Goal: Task Accomplishment & Management: Manage account settings

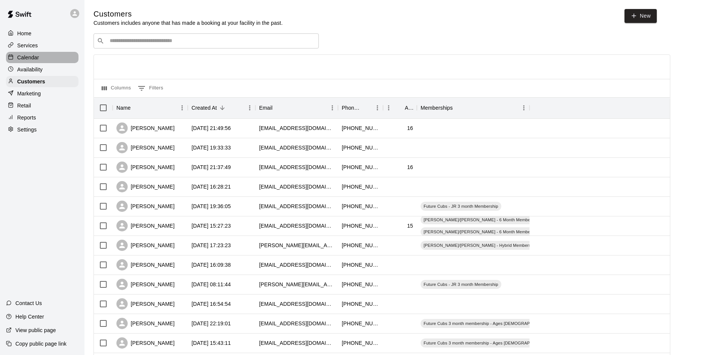
click at [35, 60] on p "Calendar" at bounding box center [28, 58] width 22 height 8
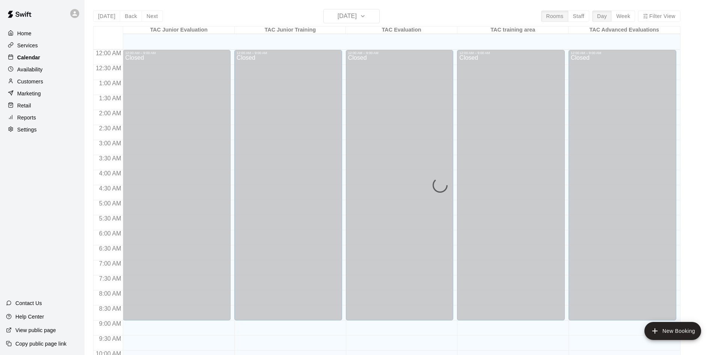
scroll to position [318, 0]
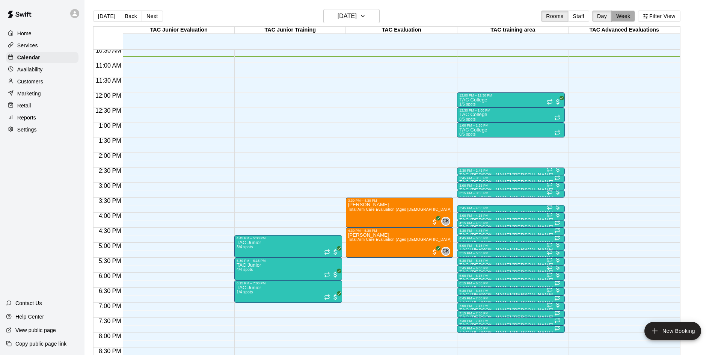
click at [616, 20] on button "Week" at bounding box center [624, 16] width 24 height 11
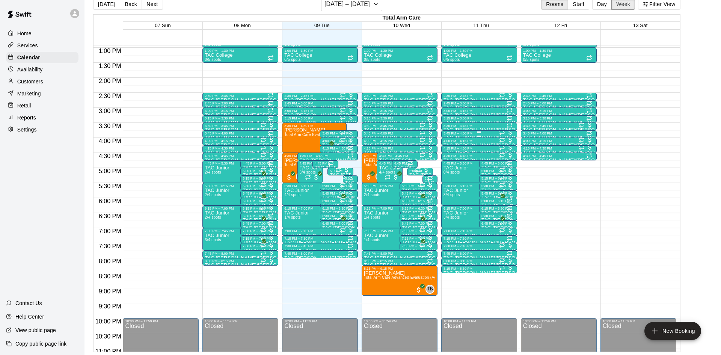
scroll to position [388, 0]
click at [444, 108] on p "TAC [PERSON_NAME]/[PERSON_NAME]" at bounding box center [479, 108] width 71 height 0
click at [172, 132] on div at bounding box center [360, 177] width 721 height 355
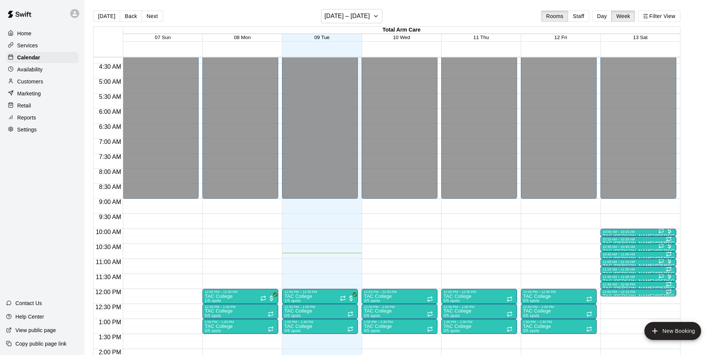
scroll to position [127, 0]
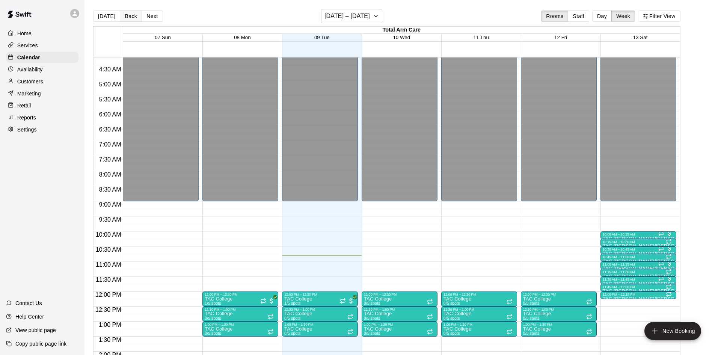
click at [127, 17] on button "Back" at bounding box center [131, 16] width 22 height 11
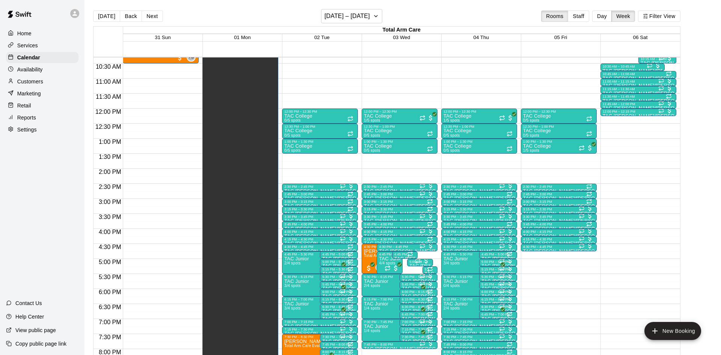
scroll to position [311, 0]
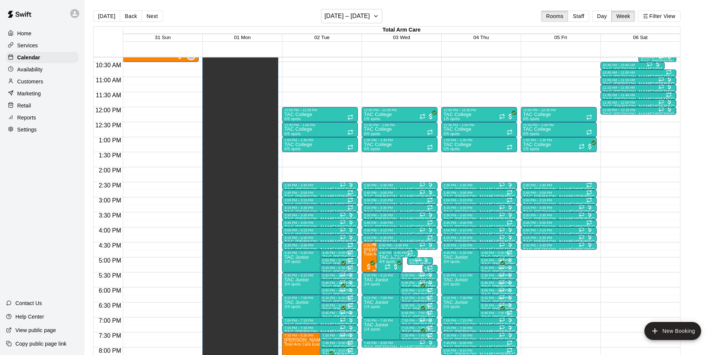
click at [367, 273] on img "edit" at bounding box center [371, 272] width 9 height 9
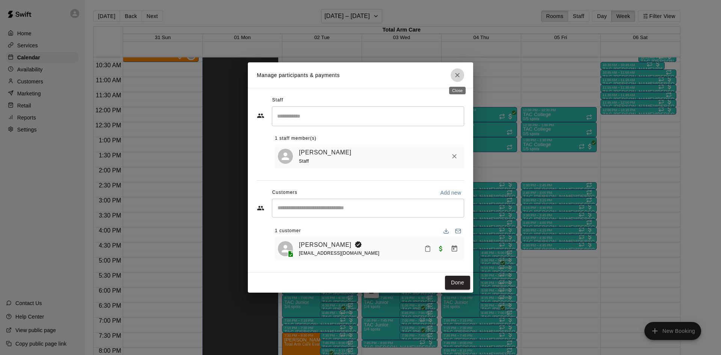
click at [458, 77] on icon "Close" at bounding box center [458, 75] width 8 height 8
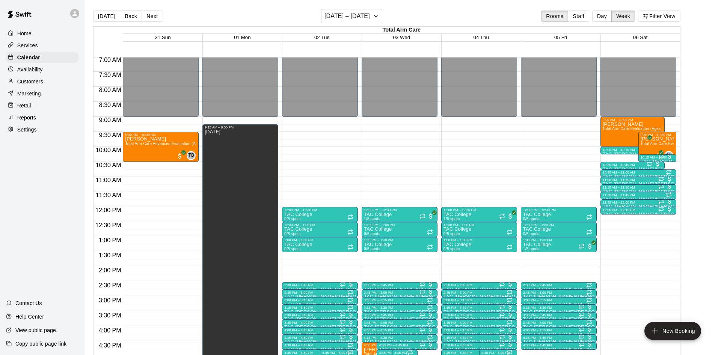
scroll to position [211, 0]
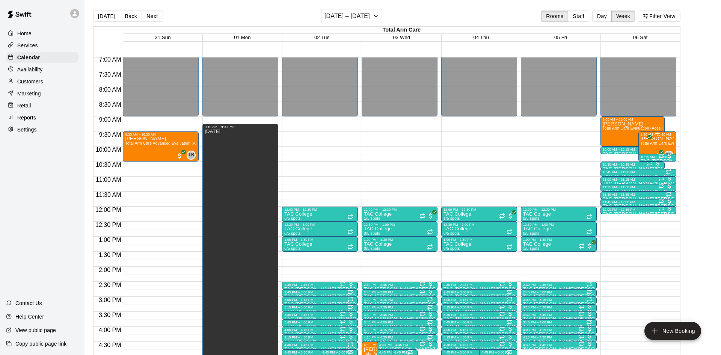
click at [658, 142] on span "Total Arm Care Evaluation (Ages [DEMOGRAPHIC_DATA]+)" at bounding box center [694, 143] width 107 height 4
click at [650, 165] on img "edit" at bounding box center [648, 166] width 9 height 9
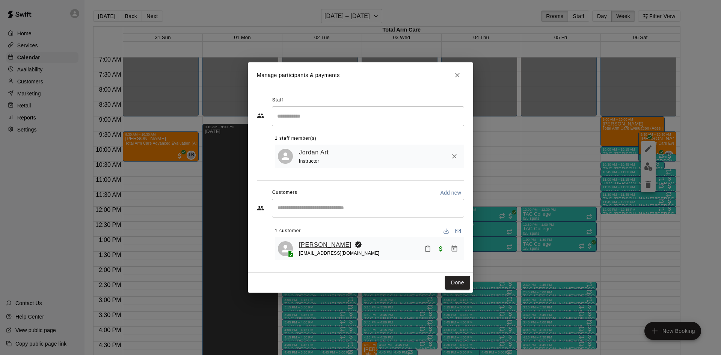
click at [323, 244] on link "[PERSON_NAME]" at bounding box center [325, 245] width 53 height 10
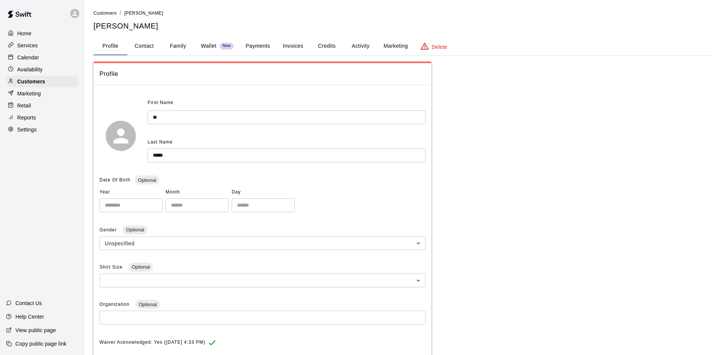
click at [358, 43] on button "Activity" at bounding box center [361, 46] width 34 height 18
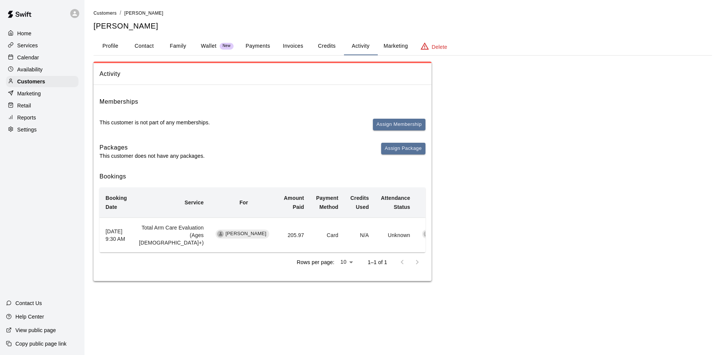
click at [105, 41] on button "Profile" at bounding box center [111, 46] width 34 height 18
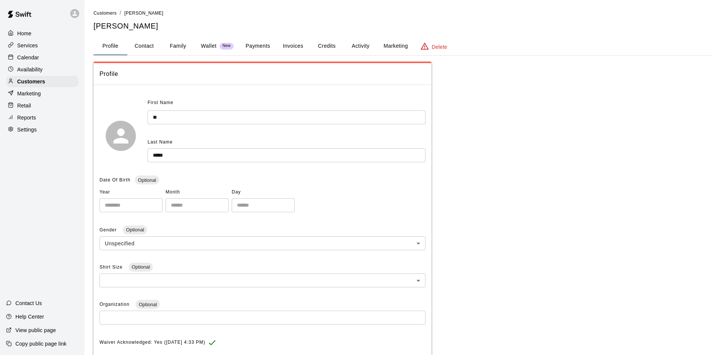
click at [142, 51] on button "Contact" at bounding box center [144, 46] width 34 height 18
select select "**"
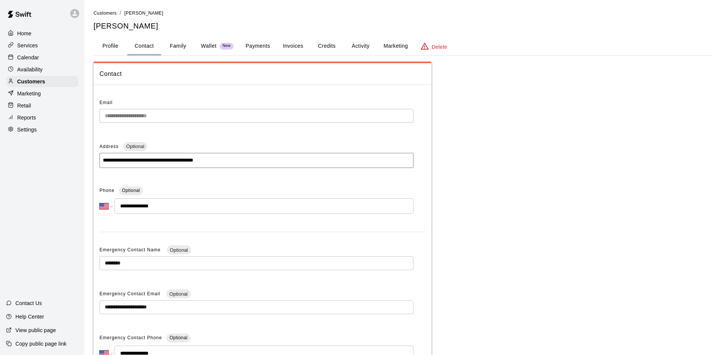
click at [160, 45] on button "Contact" at bounding box center [144, 46] width 34 height 18
click at [360, 42] on button "Activity" at bounding box center [361, 46] width 34 height 18
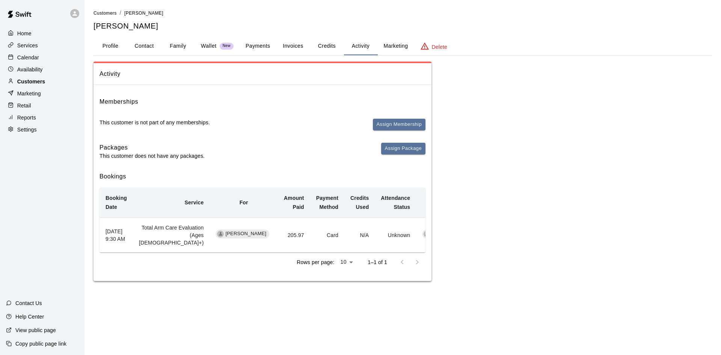
click at [28, 80] on p "Customers" at bounding box center [31, 82] width 28 height 8
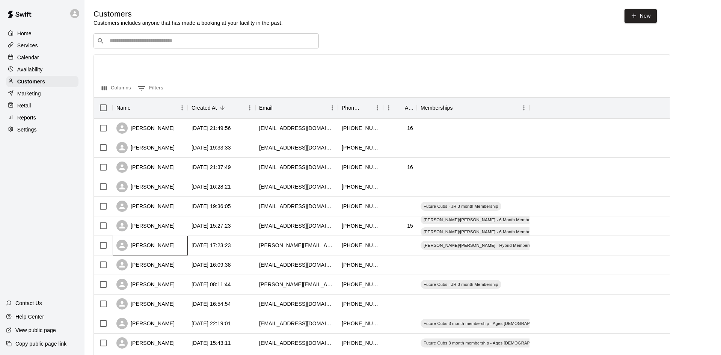
click at [177, 242] on div "[PERSON_NAME]" at bounding box center [150, 246] width 75 height 20
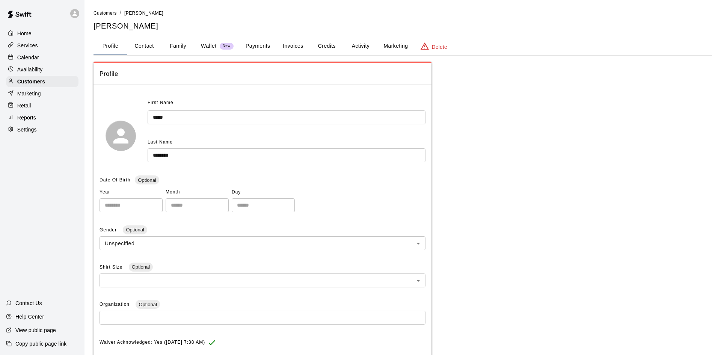
click at [361, 45] on button "Activity" at bounding box center [361, 46] width 34 height 18
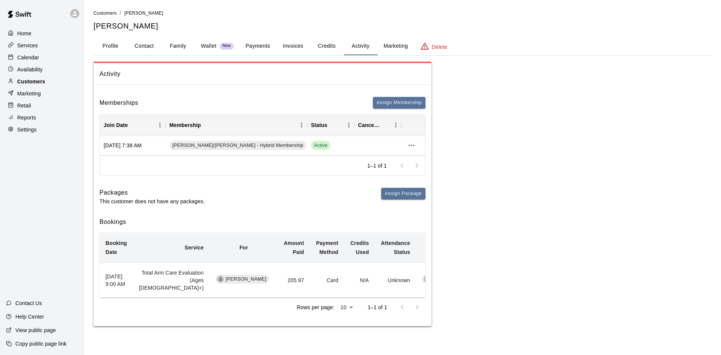
click at [34, 83] on p "Customers" at bounding box center [31, 82] width 28 height 8
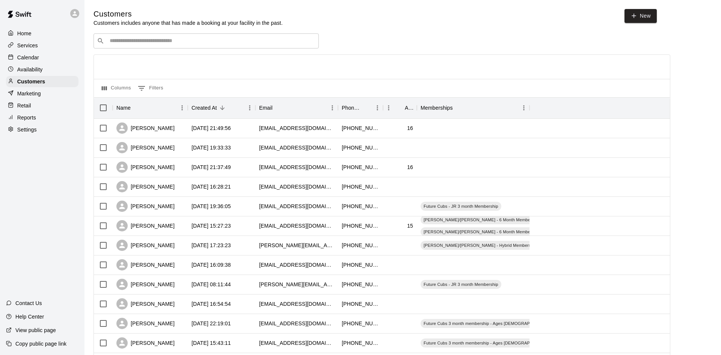
click at [237, 47] on div "​ ​" at bounding box center [206, 40] width 225 height 15
type input "****"
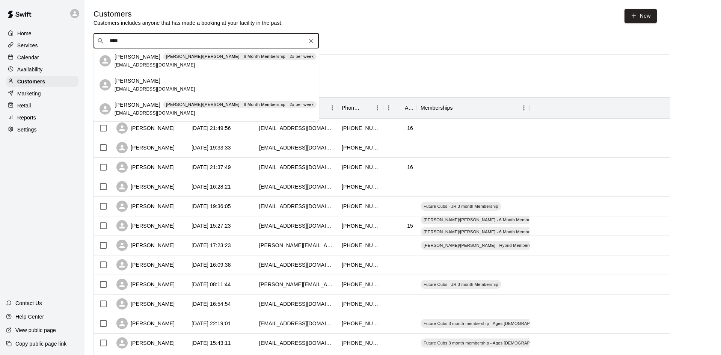
click at [226, 60] on div "[PERSON_NAME]/[PERSON_NAME] - 6 Month Membership - 2x per week" at bounding box center [240, 57] width 154 height 8
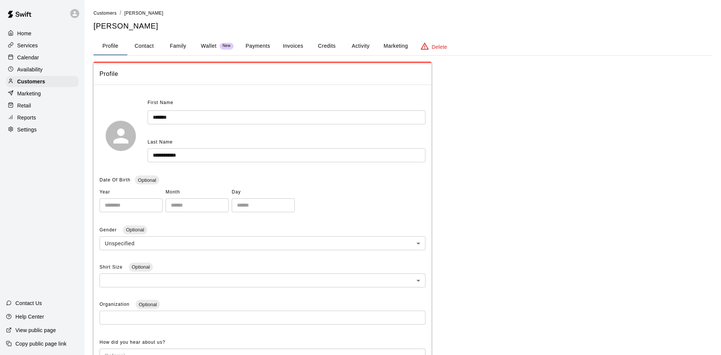
click at [362, 47] on button "Activity" at bounding box center [361, 46] width 34 height 18
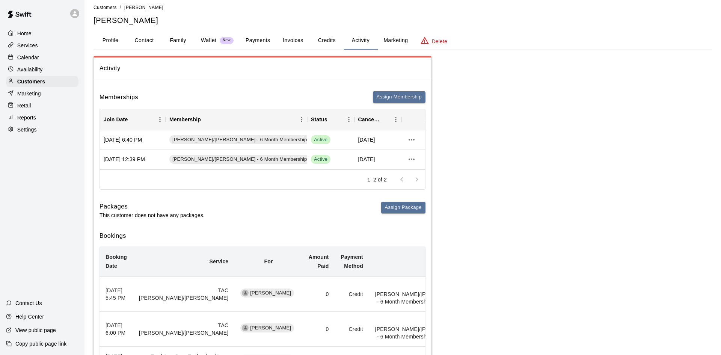
scroll to position [4, 0]
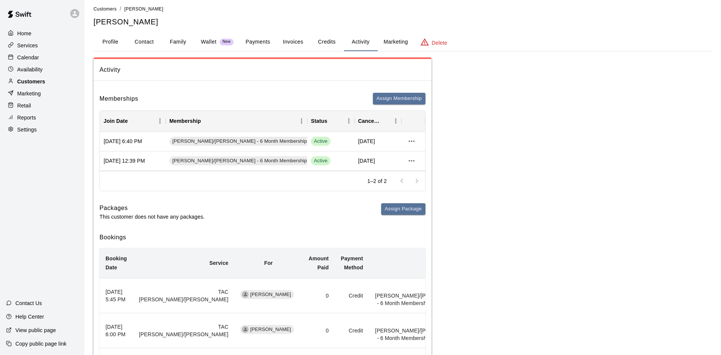
click at [46, 79] on div "Customers" at bounding box center [42, 81] width 72 height 11
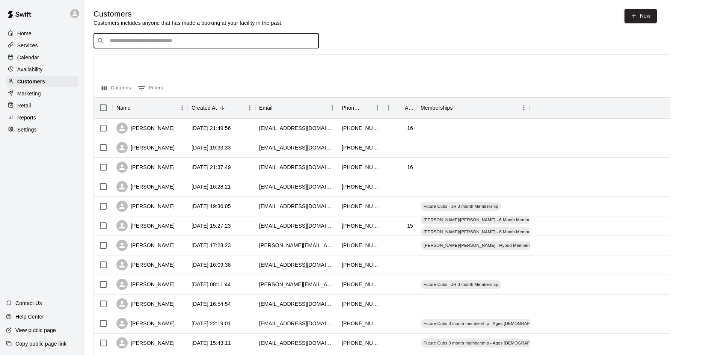
click at [153, 40] on input "Search customers by name or email" at bounding box center [211, 41] width 208 height 8
type input "****"
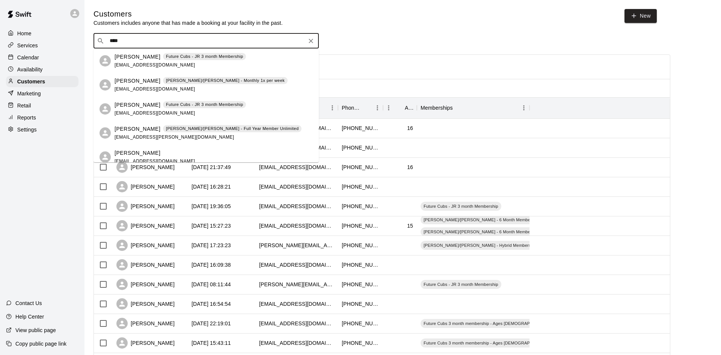
click at [139, 86] on span "[EMAIL_ADDRESS][DOMAIN_NAME]" at bounding box center [155, 88] width 81 height 5
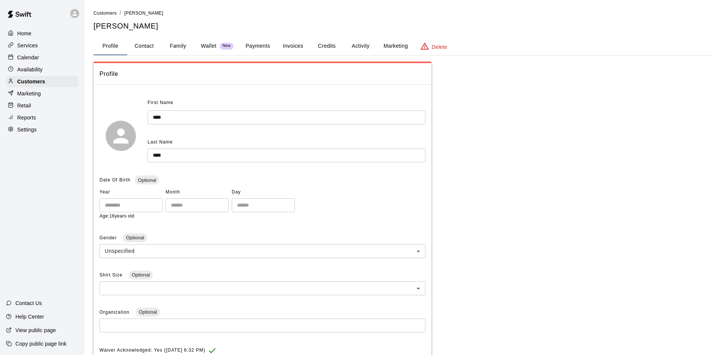
click at [362, 46] on button "Activity" at bounding box center [361, 46] width 34 height 18
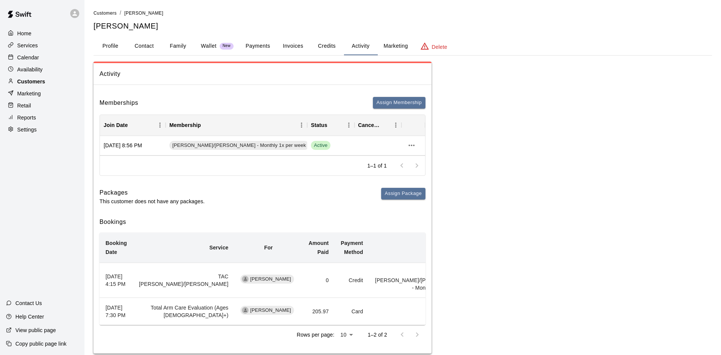
click at [56, 79] on div "Customers" at bounding box center [42, 81] width 72 height 11
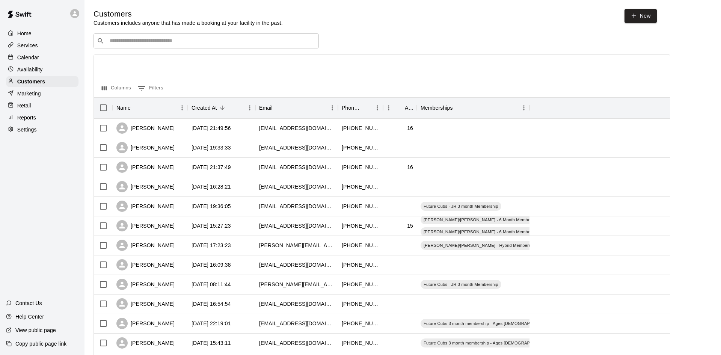
click at [175, 44] on input "Search customers by name or email" at bounding box center [211, 41] width 208 height 8
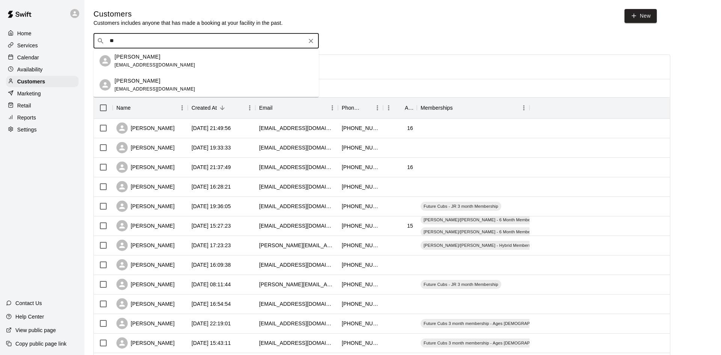
type input "*"
type input "********"
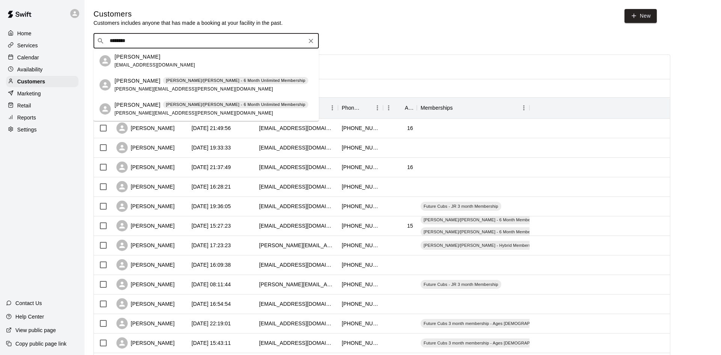
click at [143, 105] on p "[PERSON_NAME]" at bounding box center [138, 105] width 46 height 8
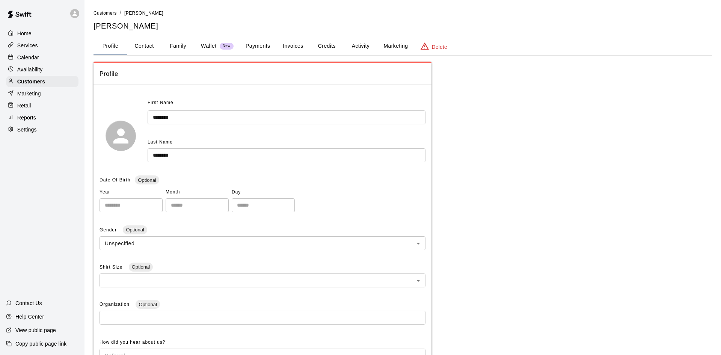
click at [363, 46] on button "Activity" at bounding box center [361, 46] width 34 height 18
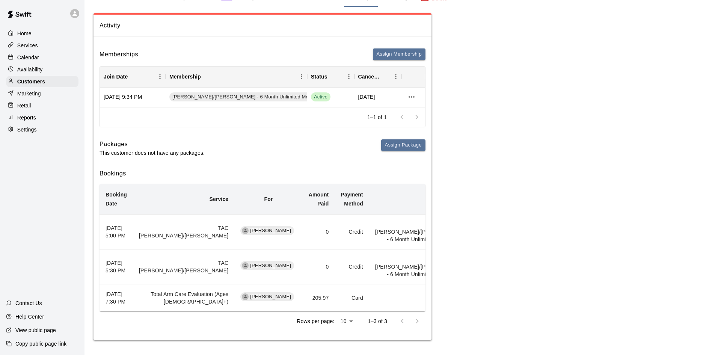
scroll to position [62, 0]
click at [56, 83] on div "Customers" at bounding box center [42, 81] width 72 height 11
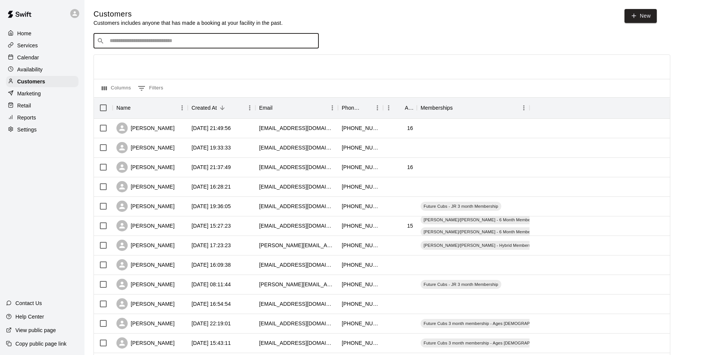
click at [197, 40] on input "Search customers by name or email" at bounding box center [211, 41] width 208 height 8
type input "******"
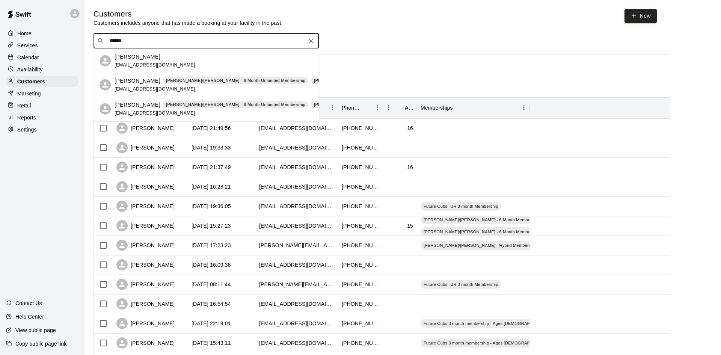
click at [153, 91] on span "[EMAIL_ADDRESS][DOMAIN_NAME]" at bounding box center [155, 88] width 81 height 5
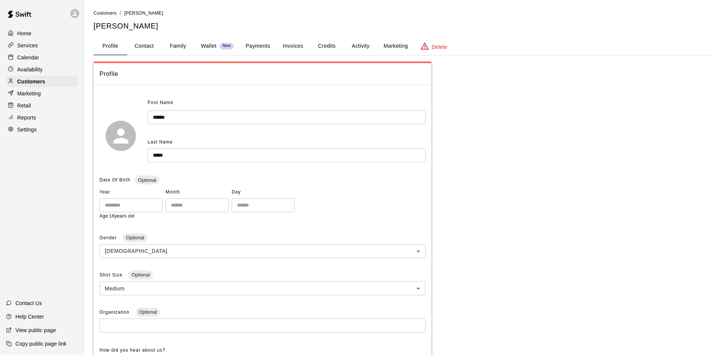
click at [148, 46] on button "Contact" at bounding box center [144, 46] width 34 height 18
select select "**"
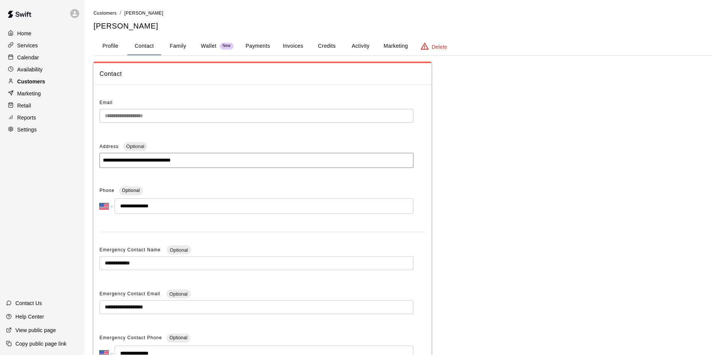
click at [25, 80] on p "Customers" at bounding box center [31, 82] width 28 height 8
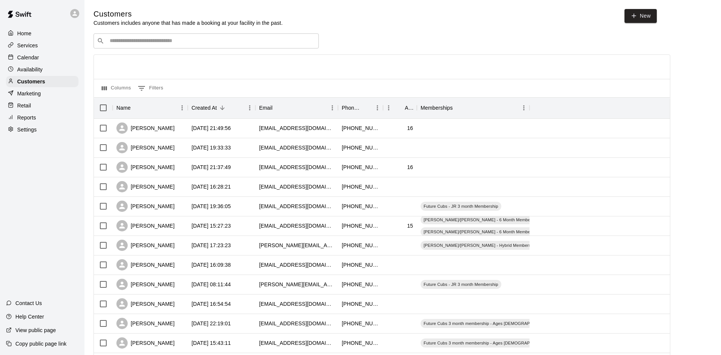
click at [206, 32] on div "Customers Customers includes anyone that has made a booking at your facility in…" at bounding box center [403, 318] width 619 height 618
click at [206, 40] on input "Search customers by name or email" at bounding box center [211, 41] width 208 height 8
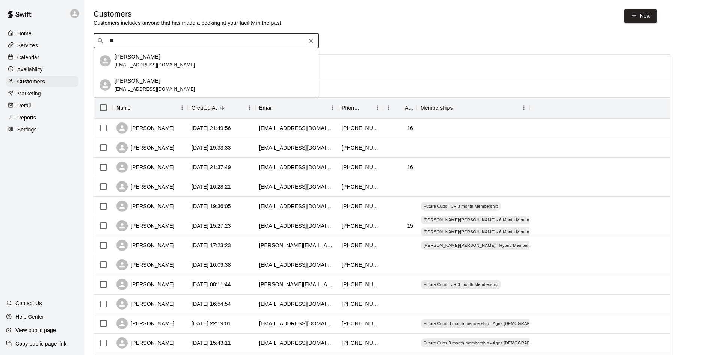
type input "*"
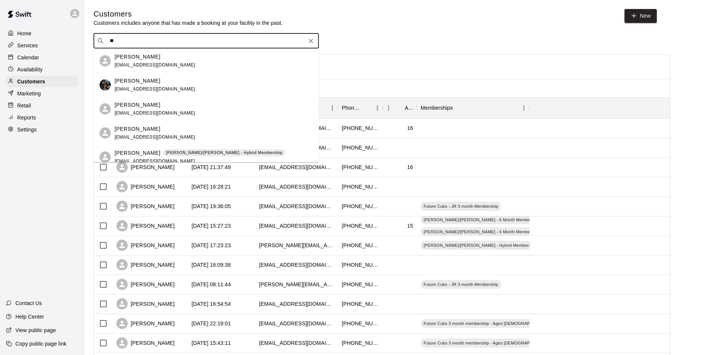
type input "*"
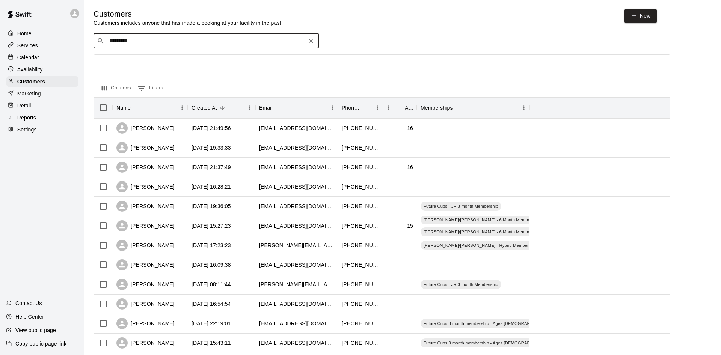
type input "********"
click at [160, 57] on p "[PERSON_NAME]" at bounding box center [138, 57] width 46 height 8
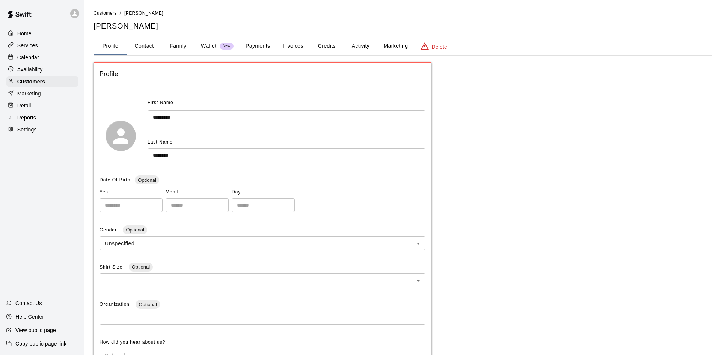
click at [362, 47] on button "Activity" at bounding box center [361, 46] width 34 height 18
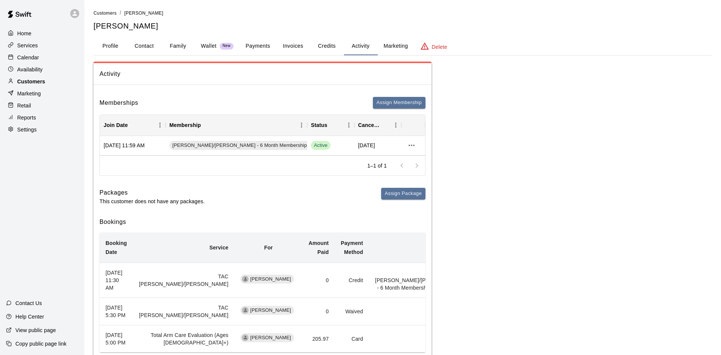
click at [51, 83] on div "Customers" at bounding box center [42, 81] width 72 height 11
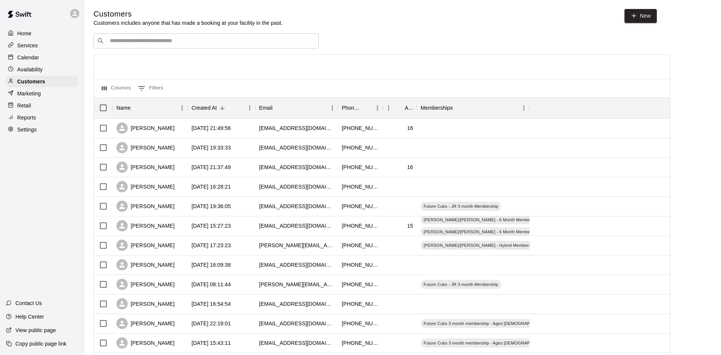
click at [151, 41] on input "Search customers by name or email" at bounding box center [211, 41] width 208 height 8
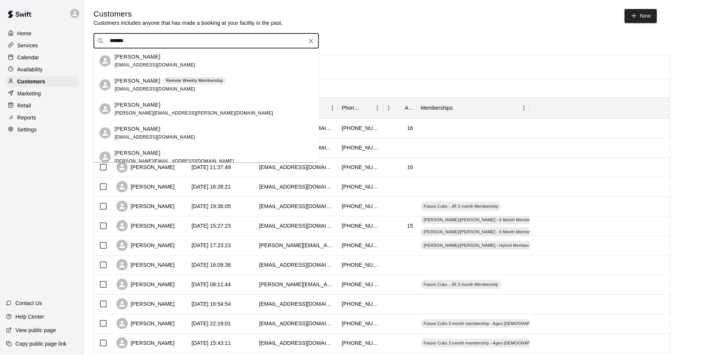
drag, startPoint x: 142, startPoint y: 38, endPoint x: 53, endPoint y: 46, distance: 89.8
click at [53, 46] on div "Home Services Calendar Availability Customers Marketing Retail Reports Settings…" at bounding box center [360, 324] width 721 height 648
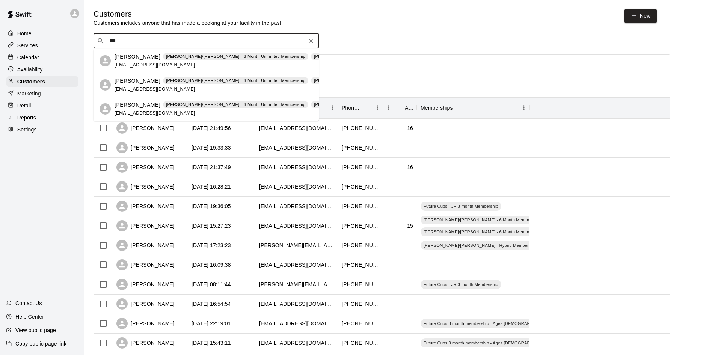
type input "****"
click at [166, 57] on p "[PERSON_NAME]/[PERSON_NAME] - 6 Month Unlimited Membership" at bounding box center [236, 56] width 140 height 6
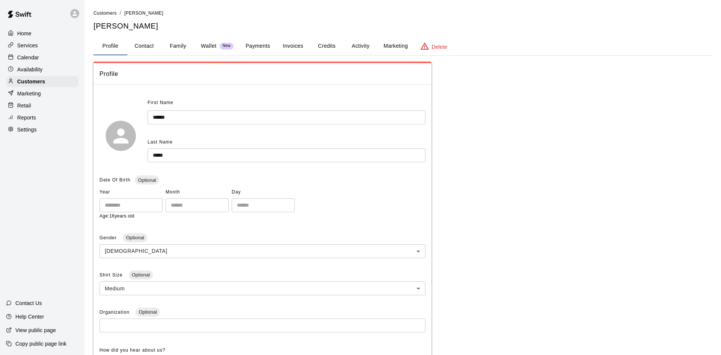
click at [361, 50] on button "Activity" at bounding box center [361, 46] width 34 height 18
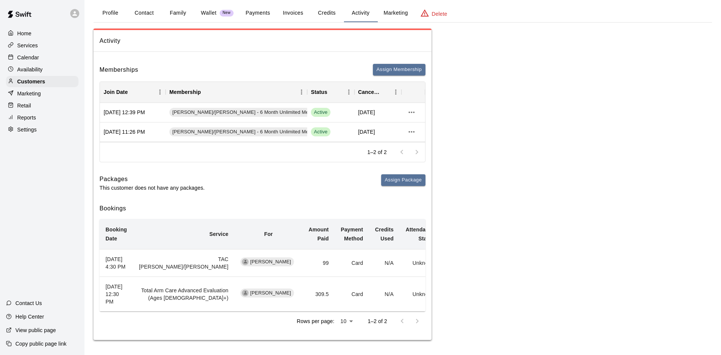
scroll to position [63, 0]
click at [72, 85] on div "Customers" at bounding box center [42, 81] width 72 height 11
